Goal: Task Accomplishment & Management: Manage account settings

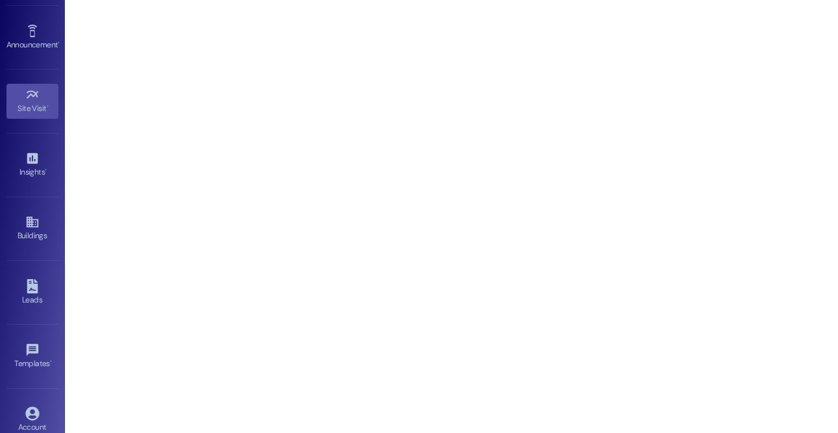
scroll to position [184, 0]
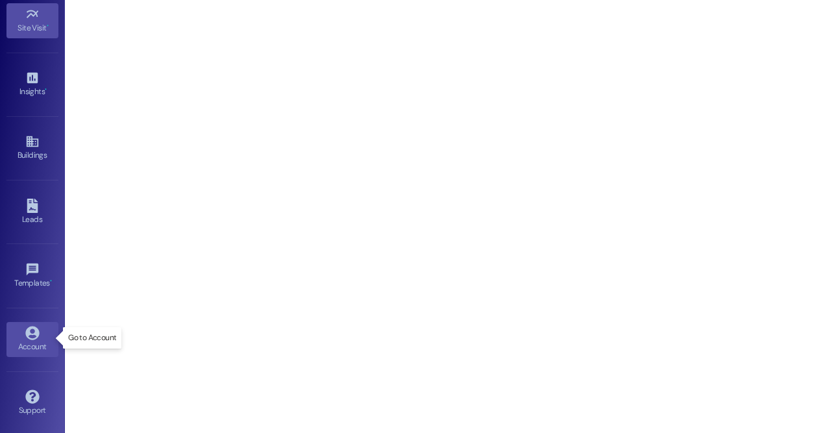
click at [35, 337] on icon at bounding box center [32, 333] width 14 height 14
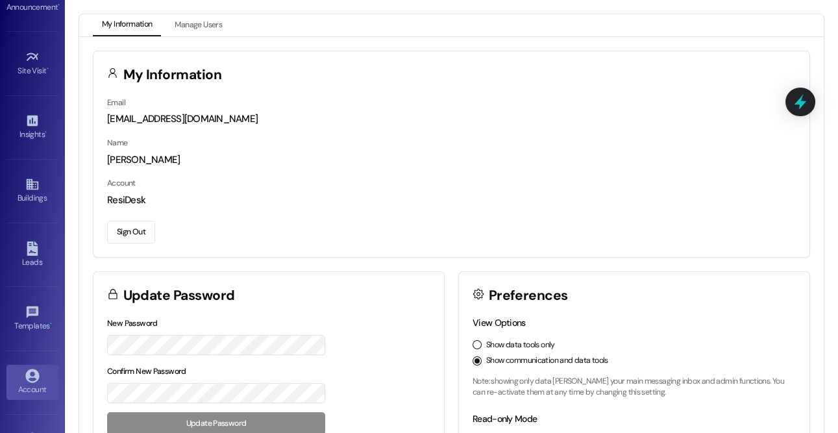
scroll to position [104, 0]
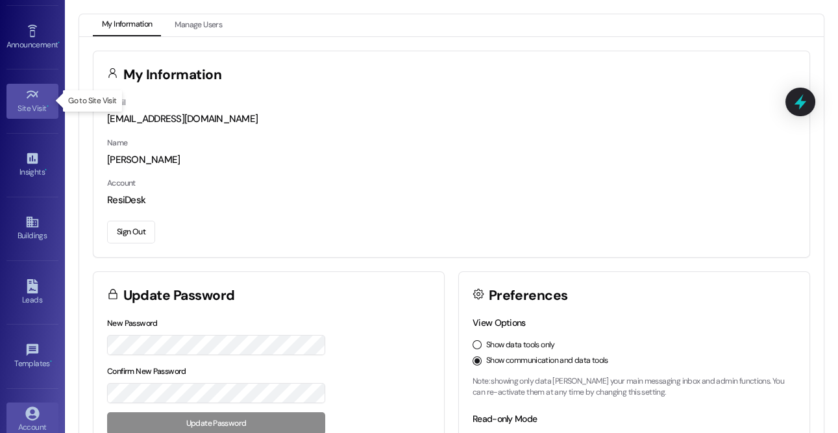
click at [29, 99] on icon at bounding box center [32, 95] width 14 height 14
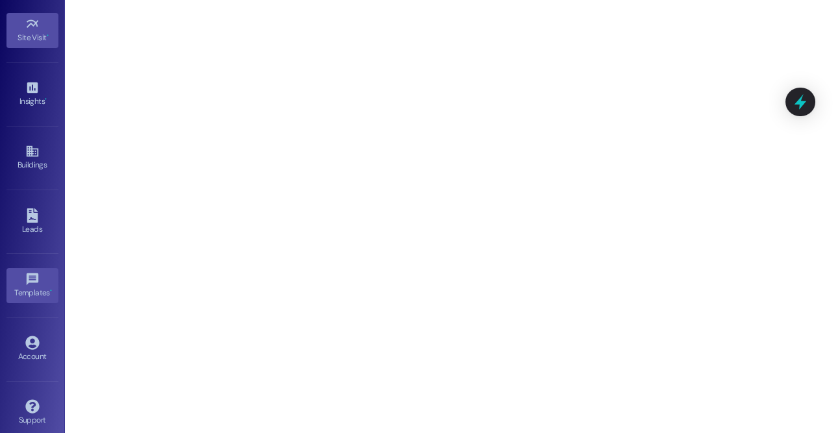
scroll to position [184, 0]
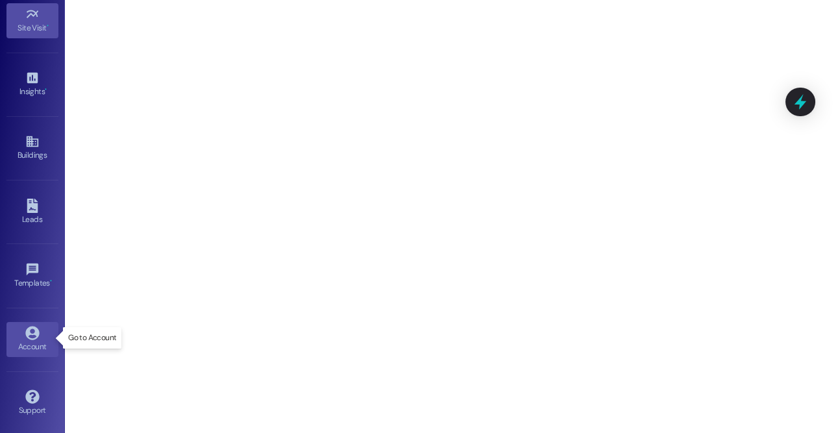
click at [31, 341] on div "Account" at bounding box center [32, 346] width 65 height 13
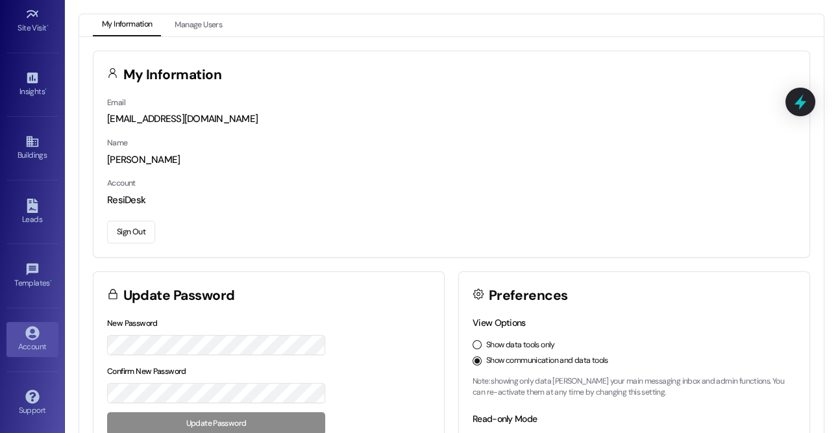
click at [144, 228] on button "Sign Out" at bounding box center [131, 232] width 48 height 23
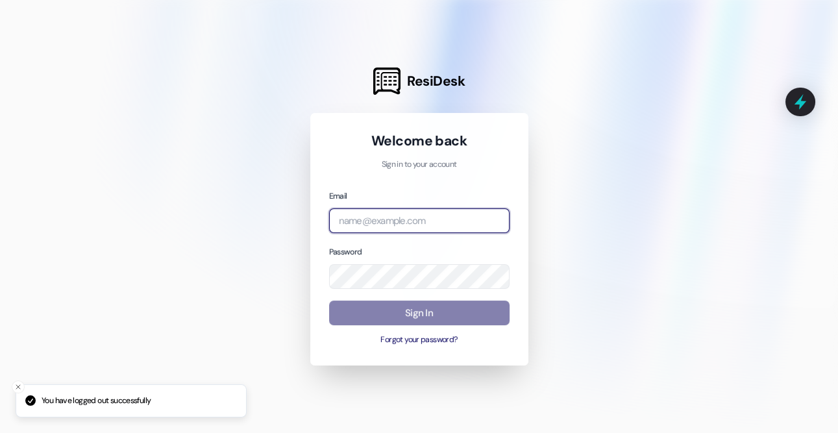
click at [360, 221] on input "email" at bounding box center [419, 220] width 180 height 25
type input "[EMAIL_ADDRESS][DOMAIN_NAME]"
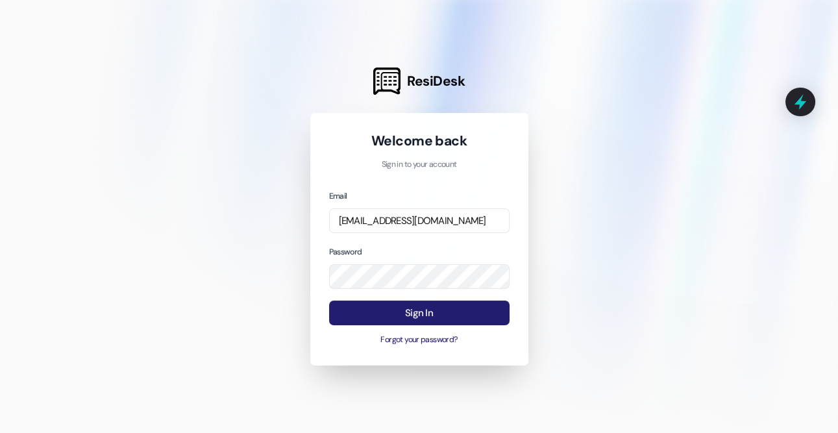
click at [443, 309] on button "Sign In" at bounding box center [419, 312] width 180 height 25
